Goal: Find specific page/section: Find specific page/section

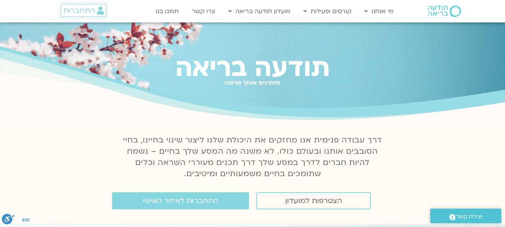
click at [83, 11] on span "התחברות" at bounding box center [79, 10] width 32 height 8
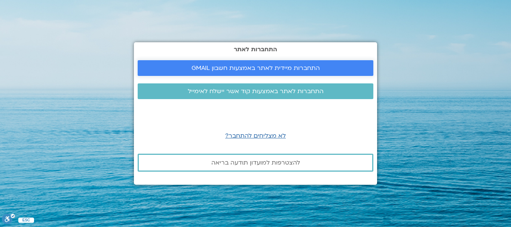
click at [219, 65] on span "התחברות מיידית לאתר באמצעות חשבון GMAIL" at bounding box center [256, 68] width 128 height 7
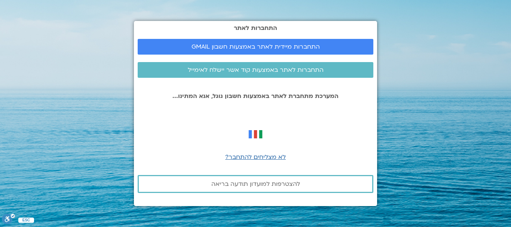
click at [269, 106] on div "התחברות לאתר התחברות מיידית לאתר באמצעות חשבון GMAIL התחברות לאתר באמצעות קוד א…" at bounding box center [255, 113] width 243 height 185
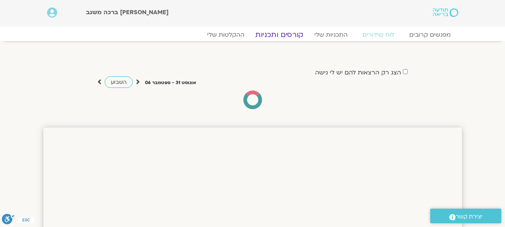
click at [282, 35] on link "קורסים ותכניות" at bounding box center [280, 34] width 66 height 9
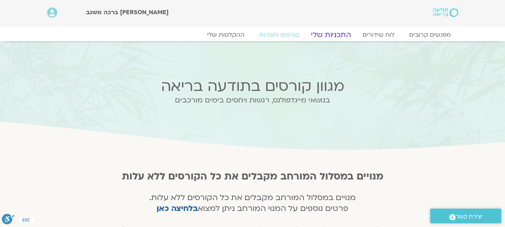
click at [327, 33] on link "התכניות שלי" at bounding box center [331, 34] width 58 height 9
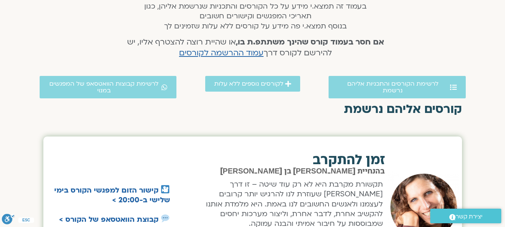
scroll to position [280, 0]
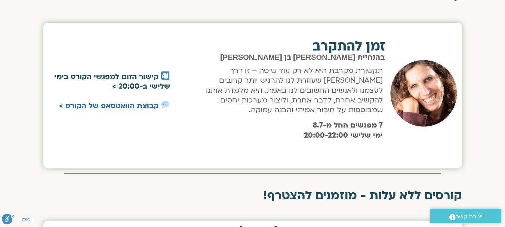
click at [147, 82] on link "קישור הזום למפגשי הקורס בימי שלישי ב-20:00 >" at bounding box center [112, 81] width 116 height 19
click at [125, 80] on link "קישור הזום למפגשי הקורס בימי שלישי ב-20:00 >" at bounding box center [112, 81] width 116 height 19
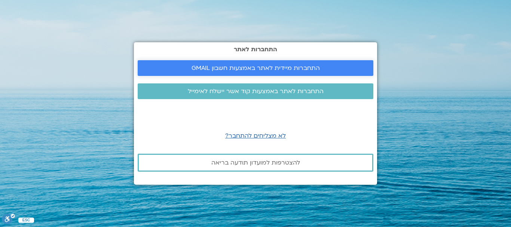
click at [276, 71] on span "התחברות מיידית לאתר באמצעות חשבון GMAIL" at bounding box center [256, 68] width 128 height 7
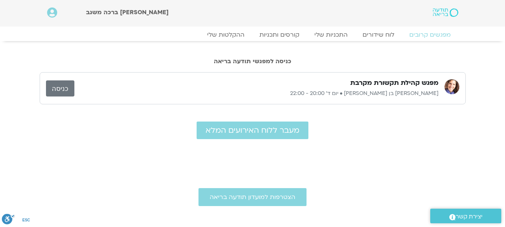
click at [58, 88] on link "כניסה" at bounding box center [60, 88] width 28 height 16
